Goal: Complete application form

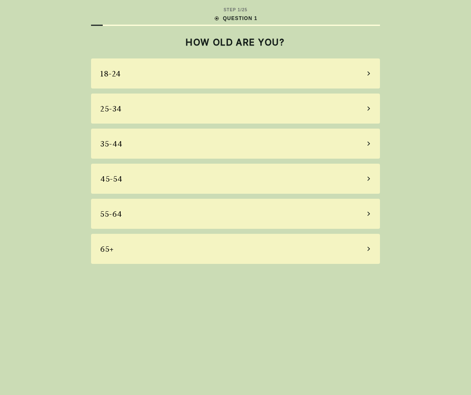
click at [111, 144] on div "35-44" at bounding box center [111, 143] width 23 height 11
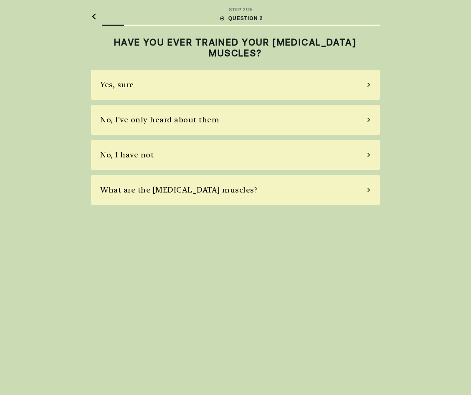
click at [162, 155] on div "No, I have not" at bounding box center [235, 155] width 289 height 30
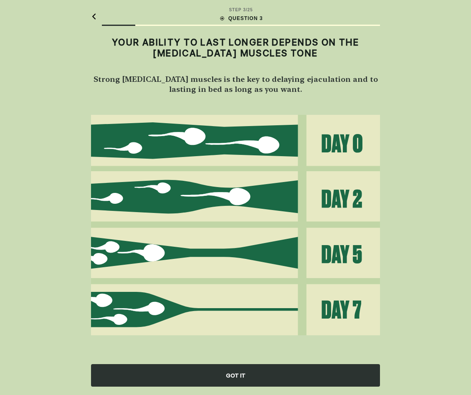
click at [241, 372] on div "GOT IT" at bounding box center [235, 375] width 289 height 23
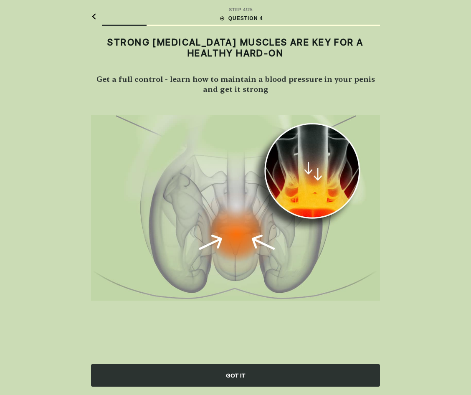
click at [234, 374] on div "GOT IT" at bounding box center [235, 375] width 289 height 23
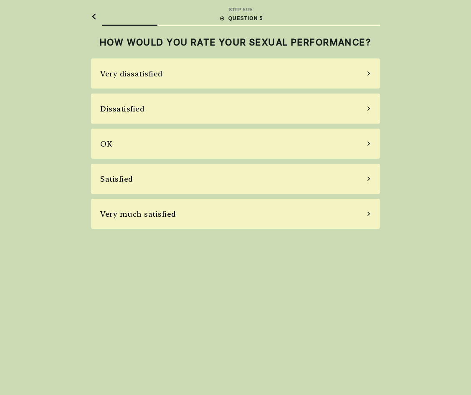
click at [111, 148] on div "OK" at bounding box center [106, 143] width 12 height 11
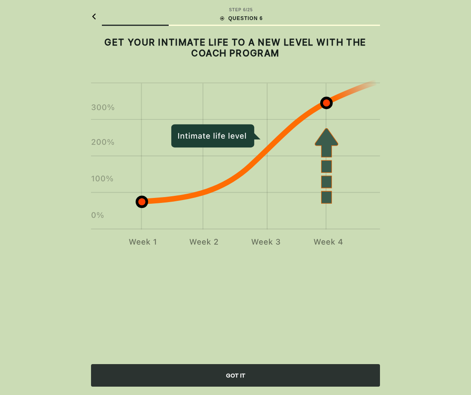
click at [430, 154] on div "STEP 6 / 25 QUESTION 6 GET YOUR INTIMATE LIFE TO A NEW LEVEL WITH THE COACH PRO…" at bounding box center [235, 197] width 471 height 395
click at [228, 377] on div "GOT IT" at bounding box center [235, 375] width 289 height 23
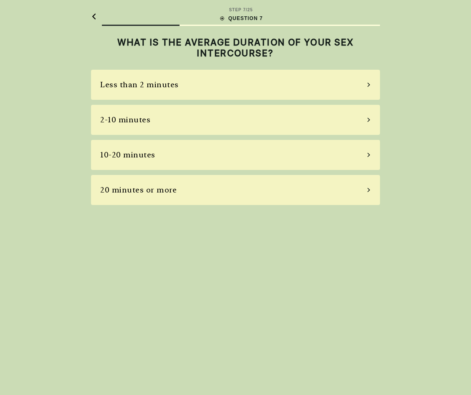
click at [132, 121] on div "2-10 minutes" at bounding box center [125, 119] width 50 height 11
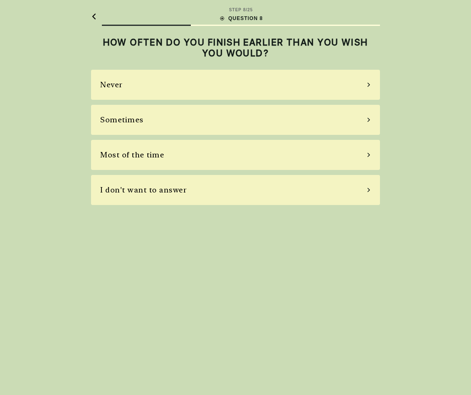
click at [119, 117] on div "Sometimes" at bounding box center [121, 119] width 43 height 11
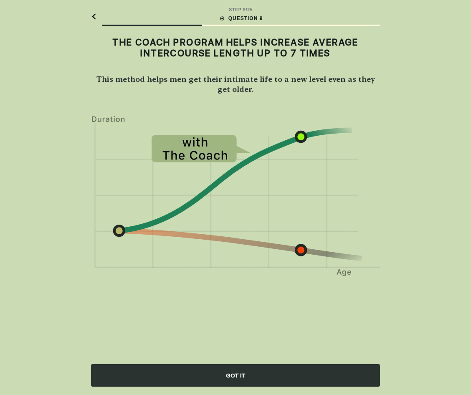
click at [238, 372] on div "GOT IT" at bounding box center [235, 375] width 289 height 23
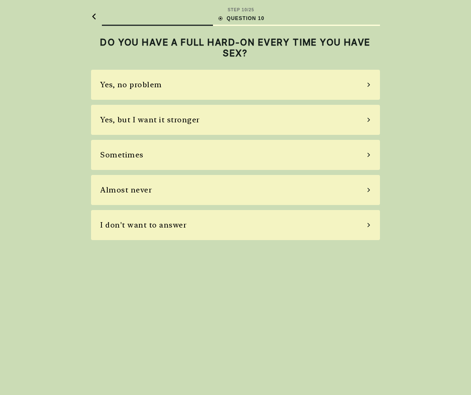
click at [141, 152] on div "Sometimes" at bounding box center [121, 154] width 43 height 11
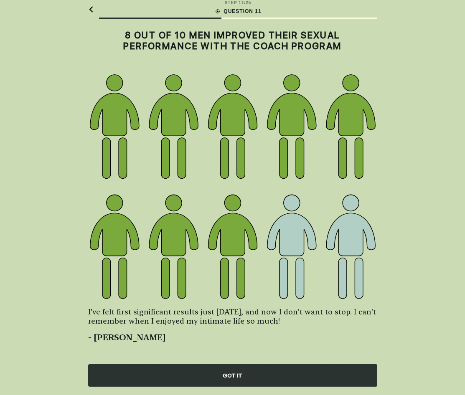
scroll to position [11, 0]
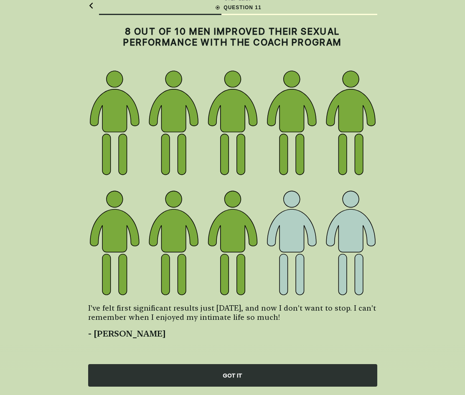
click at [239, 372] on div "GOT IT" at bounding box center [232, 375] width 289 height 23
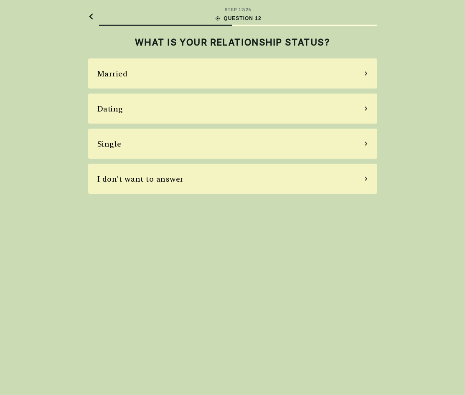
scroll to position [0, 0]
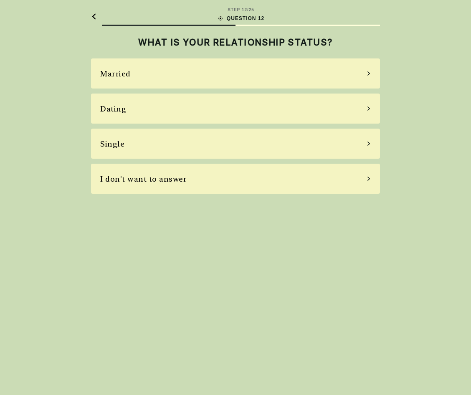
click at [131, 74] on div "Married" at bounding box center [235, 73] width 289 height 30
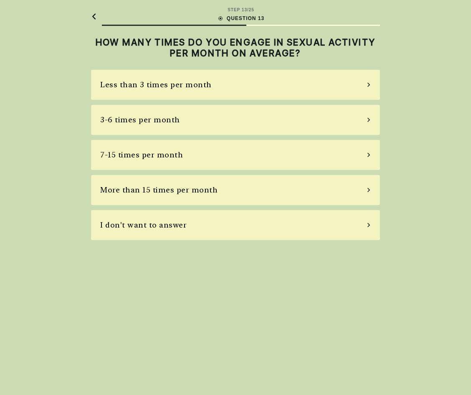
click at [137, 119] on div "3-6 times per month" at bounding box center [140, 119] width 80 height 11
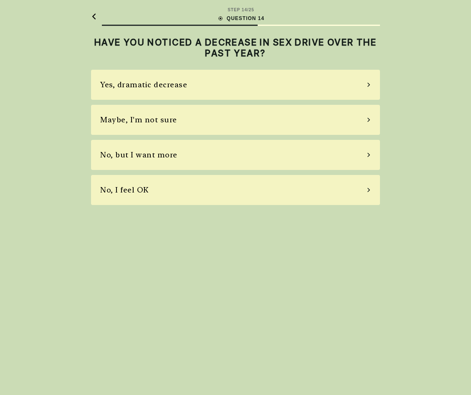
click at [442, 101] on div "STEP 14 / 25 QUESTION 14 HAVE YOU NOTICED A DECREASE IN SEX DRIVE OVER THE PAST…" at bounding box center [235, 197] width 471 height 395
click at [152, 150] on div "No, but I want more" at bounding box center [138, 154] width 77 height 11
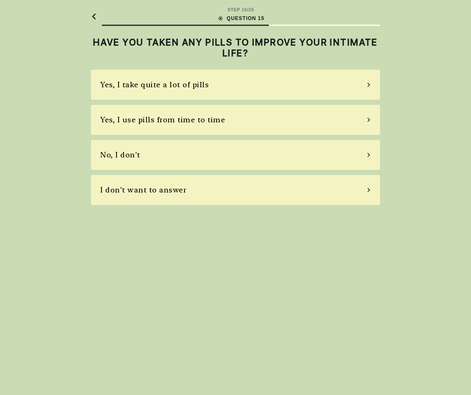
click at [217, 123] on div "Yes, I use pills from time to time" at bounding box center [162, 119] width 125 height 11
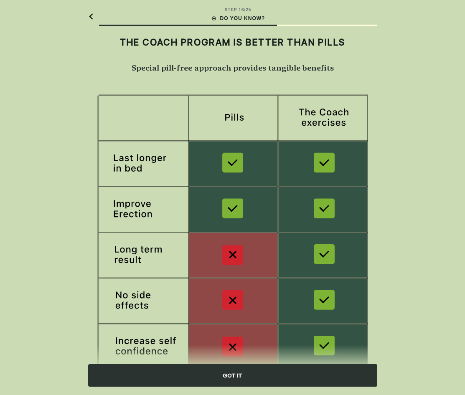
scroll to position [36, 0]
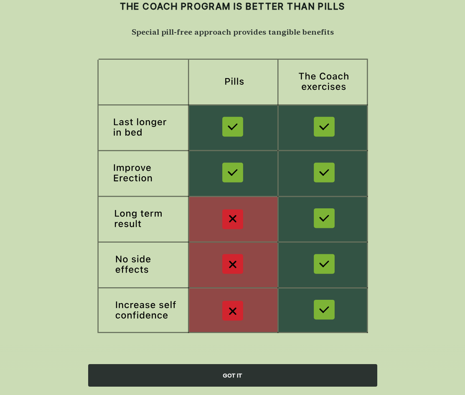
click at [239, 374] on div "GOT IT" at bounding box center [232, 375] width 289 height 23
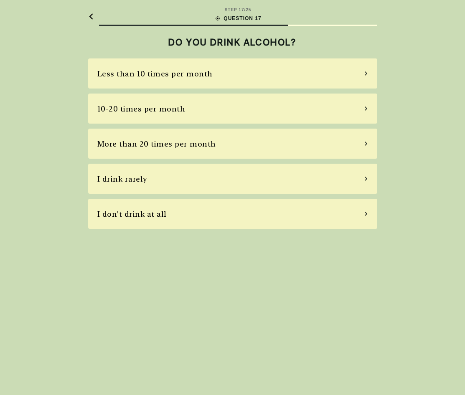
scroll to position [0, 0]
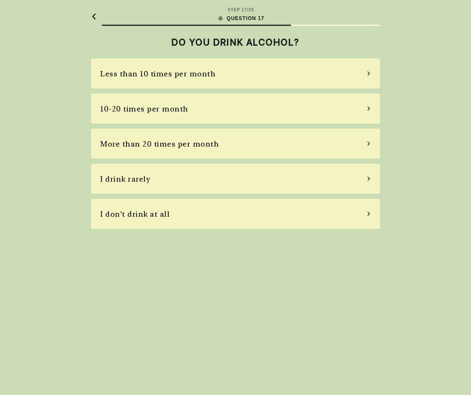
click at [143, 215] on div "I don't drink at all" at bounding box center [134, 213] width 69 height 11
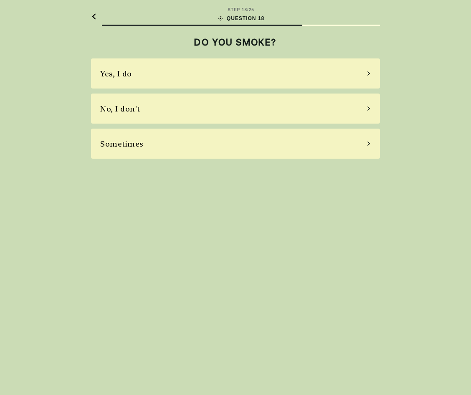
click at [124, 110] on div "No, I don't" at bounding box center [120, 108] width 40 height 11
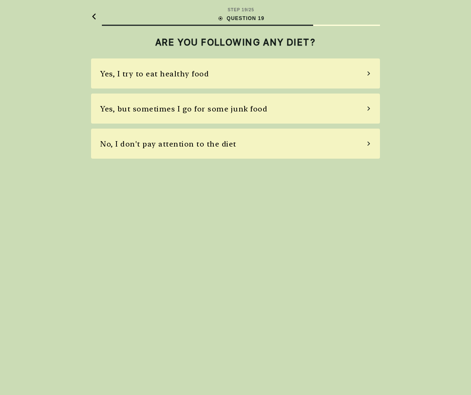
click at [218, 145] on div "No, I don't pay attention to the diet" at bounding box center [168, 143] width 136 height 11
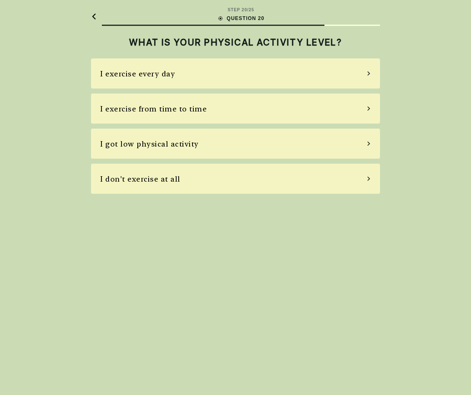
click at [159, 180] on div "I don't exercise at all" at bounding box center [140, 178] width 80 height 11
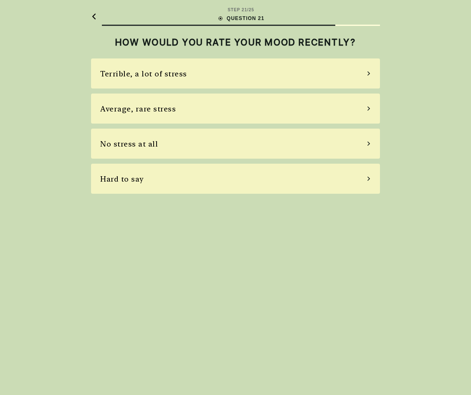
click at [458, 114] on div "STEP 21 / 25 QUESTION 21 HOW WOULD YOU RATE YOUR MOOD RECENTLY? Terrible, a lot…" at bounding box center [235, 197] width 471 height 395
click at [412, 91] on div "STEP 21 / 25 QUESTION 21 HOW WOULD YOU RATE YOUR MOOD RECENTLY? Terrible, a lot…" at bounding box center [235, 197] width 471 height 395
click at [164, 110] on div "Average, rare stress" at bounding box center [138, 108] width 76 height 11
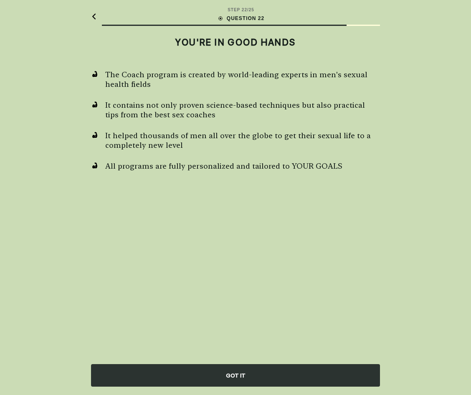
click at [240, 373] on div "GOT IT" at bounding box center [235, 375] width 289 height 23
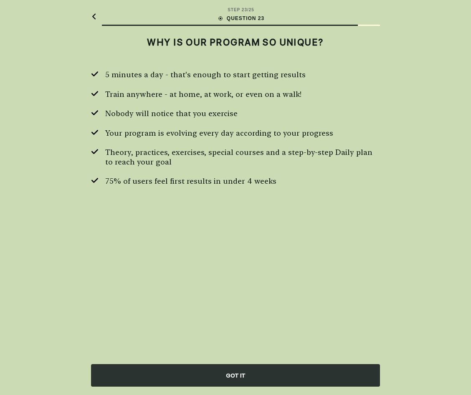
click at [243, 382] on div "GOT IT" at bounding box center [235, 375] width 289 height 23
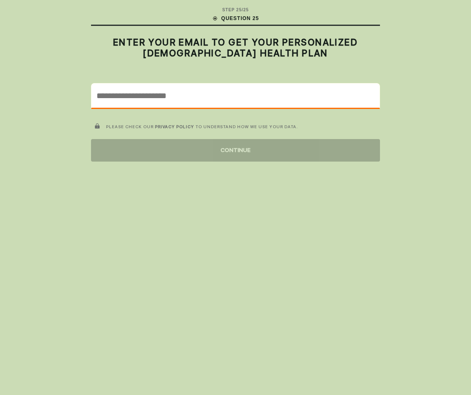
click at [156, 94] on input "email" at bounding box center [235, 95] width 288 height 24
type input "**********"
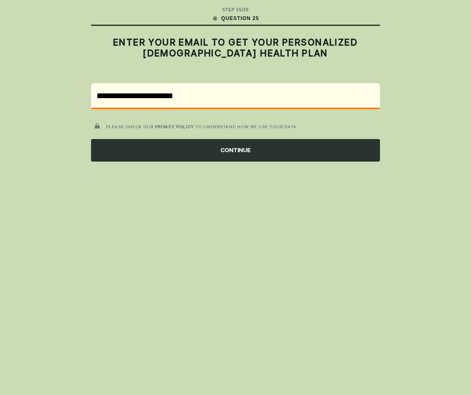
click at [231, 149] on div "CONTINUE" at bounding box center [235, 150] width 289 height 23
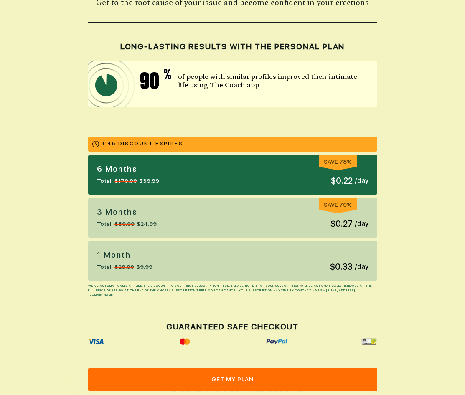
scroll to position [83, 0]
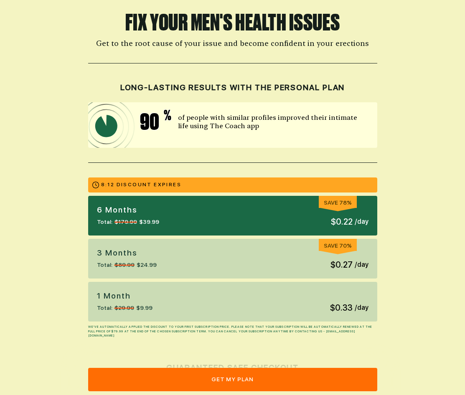
scroll to position [0, 0]
